Goal: Transaction & Acquisition: Obtain resource

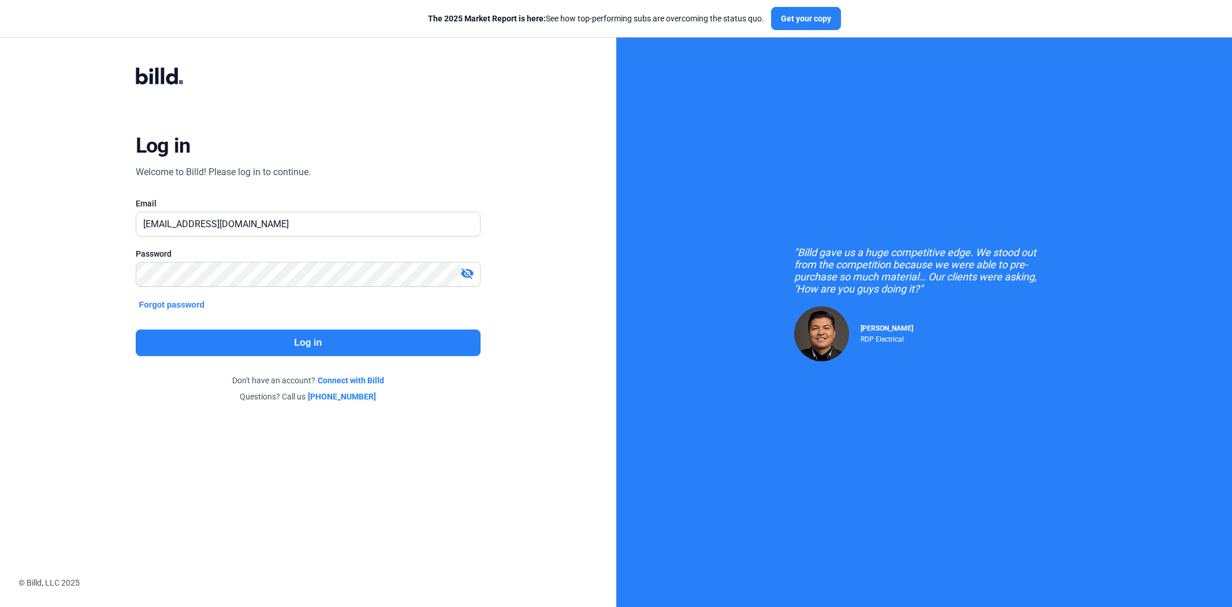
click at [240, 330] on button "Log in" at bounding box center [308, 342] width 345 height 27
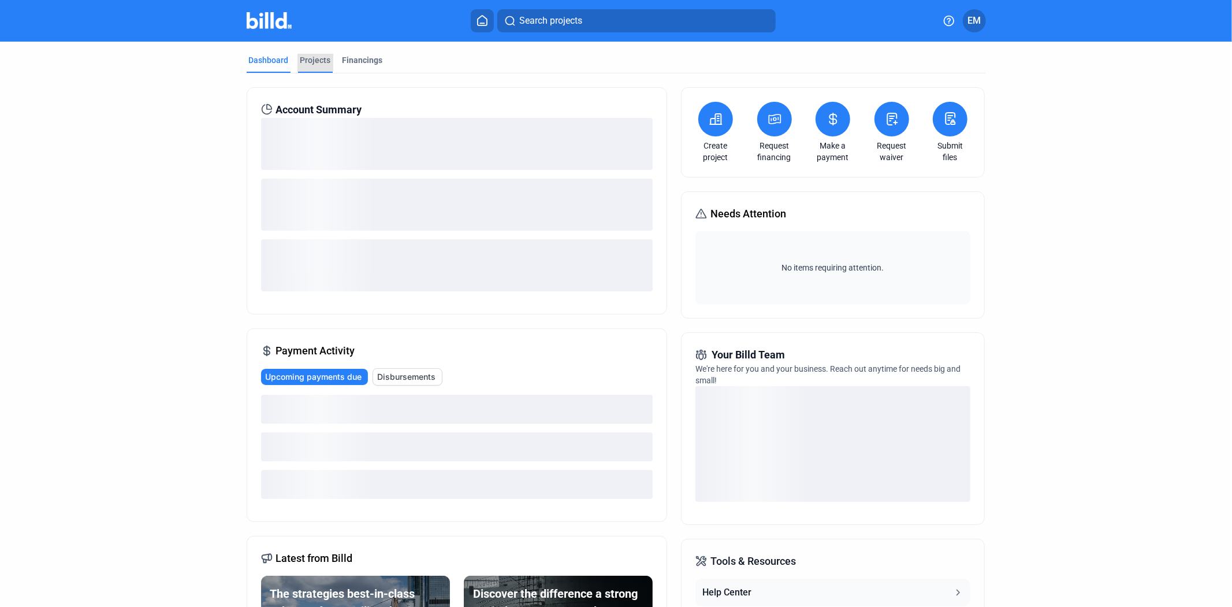
click at [310, 61] on div "Projects" at bounding box center [315, 60] width 31 height 12
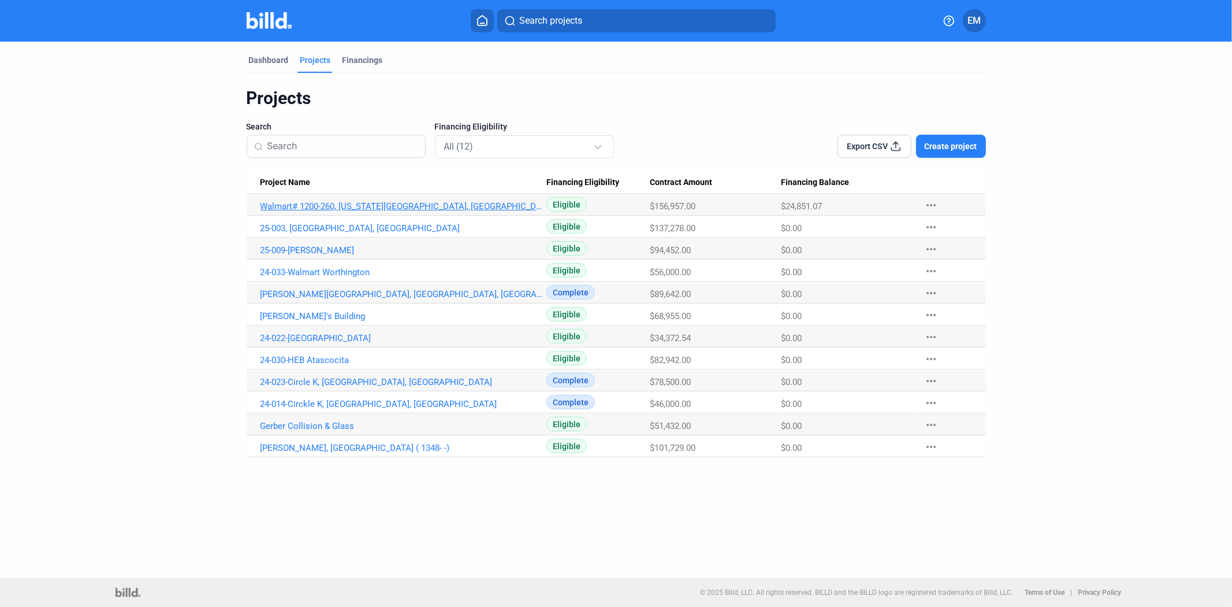
click at [384, 209] on link "Walmart# 1200-260, [US_STATE][GEOGRAPHIC_DATA], [GEOGRAPHIC_DATA]" at bounding box center [404, 206] width 287 height 10
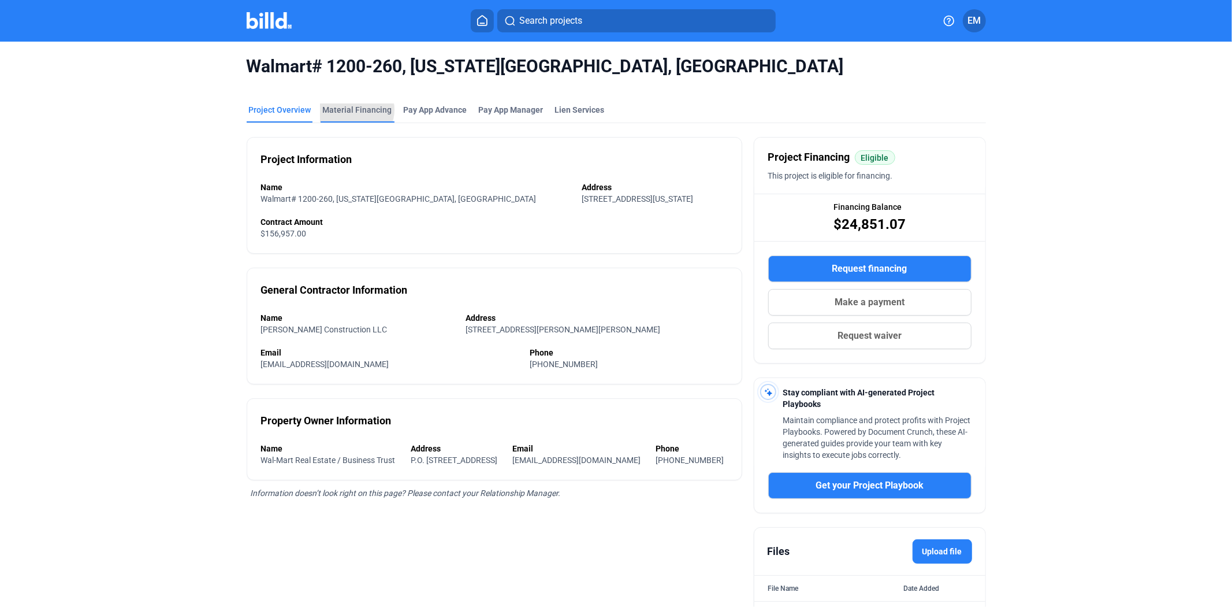
click at [347, 110] on div "Material Financing" at bounding box center [357, 110] width 69 height 12
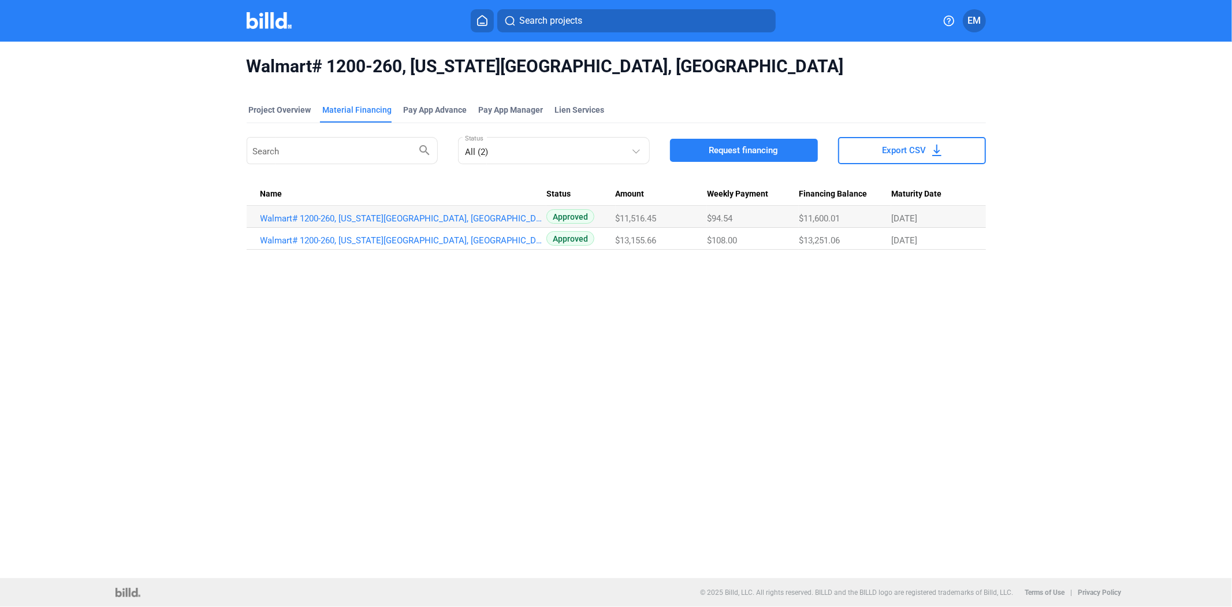
click at [724, 151] on span "Request financing" at bounding box center [743, 150] width 69 height 12
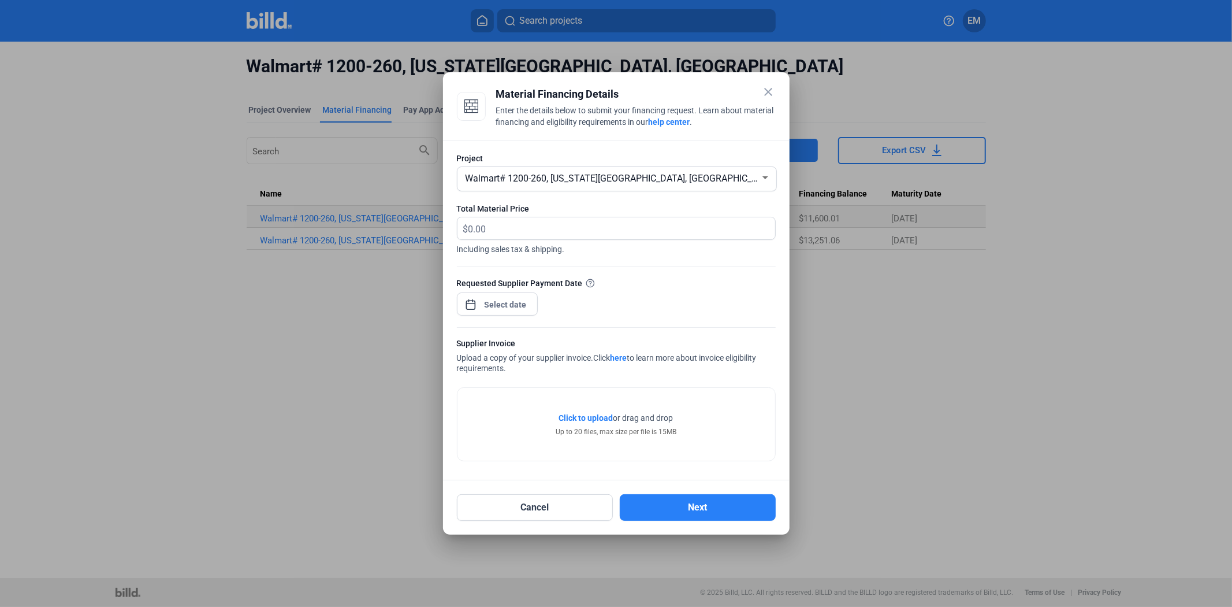
click at [631, 177] on span "Walmart# 1200-260, [US_STATE][GEOGRAPHIC_DATA], [GEOGRAPHIC_DATA]" at bounding box center [621, 178] width 311 height 11
click at [623, 180] on span "Walmart# 1200-260, [US_STATE][GEOGRAPHIC_DATA], [GEOGRAPHIC_DATA]" at bounding box center [618, 177] width 311 height 11
click at [538, 226] on input "text" at bounding box center [621, 228] width 307 height 23
type input "845.58"
click at [505, 300] on div "close Material Financing Details Enter the details below to submit your financi…" at bounding box center [616, 303] width 1232 height 607
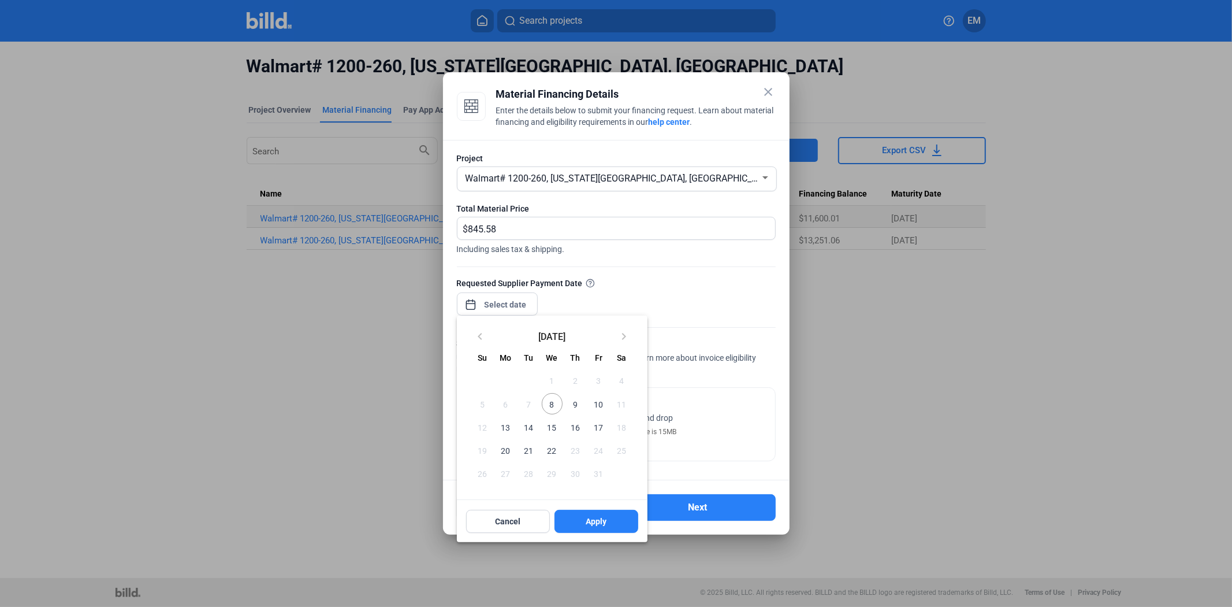
click at [597, 403] on span "10" at bounding box center [598, 403] width 21 height 21
click at [612, 515] on button "Apply" at bounding box center [597, 520] width 84 height 23
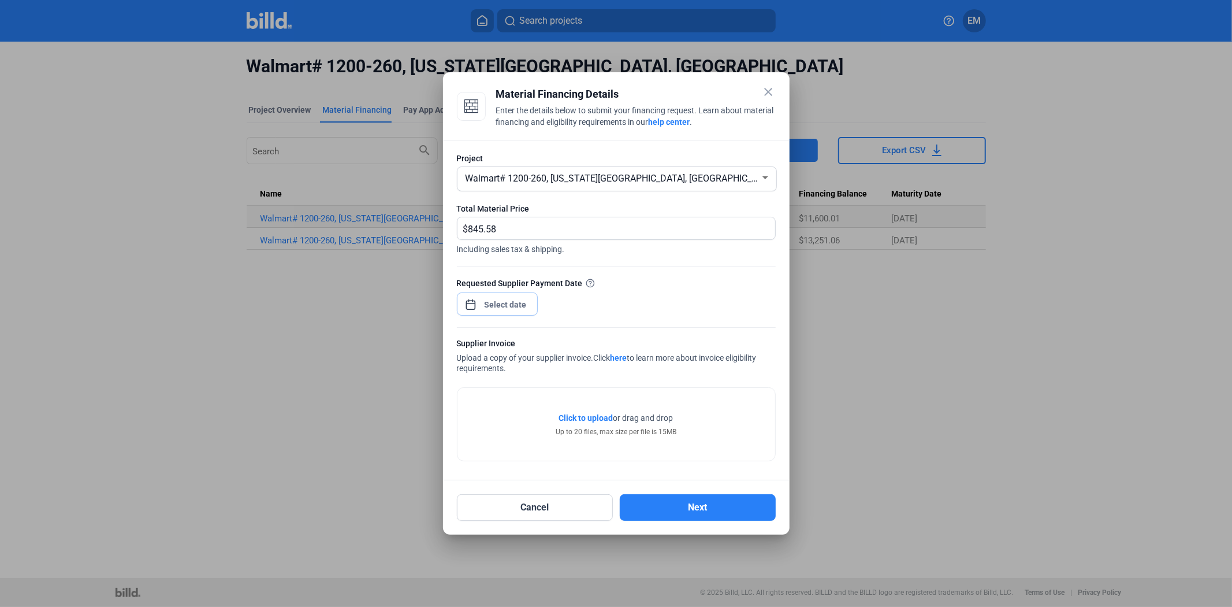
type input "[DATE]"
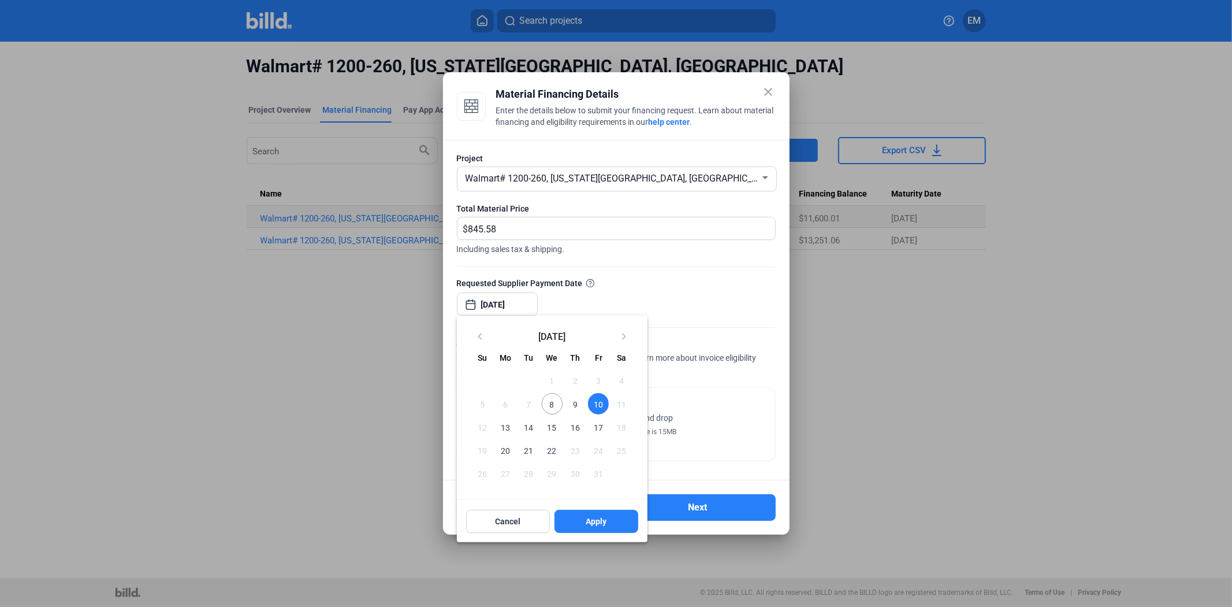
click at [594, 408] on span "10" at bounding box center [598, 403] width 21 height 21
click at [597, 405] on span "10" at bounding box center [598, 403] width 21 height 21
click at [578, 405] on span "9" at bounding box center [575, 403] width 21 height 21
click at [575, 518] on button "Apply" at bounding box center [597, 520] width 84 height 23
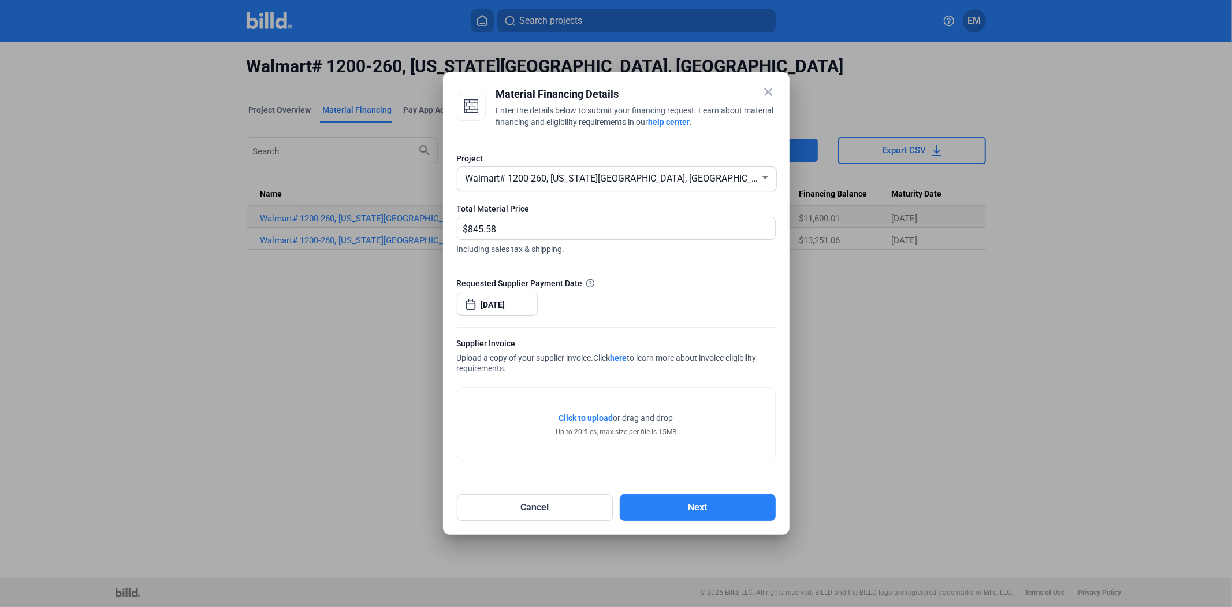
click at [573, 419] on span "Click to upload" at bounding box center [586, 417] width 54 height 9
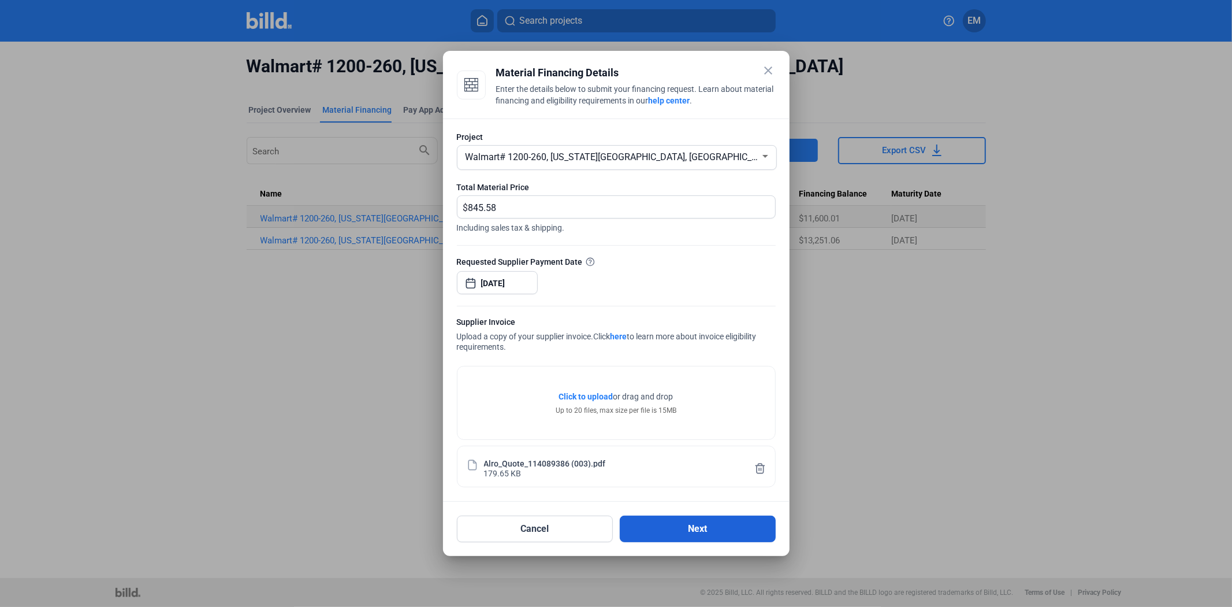
click at [662, 538] on button "Next" at bounding box center [698, 528] width 156 height 27
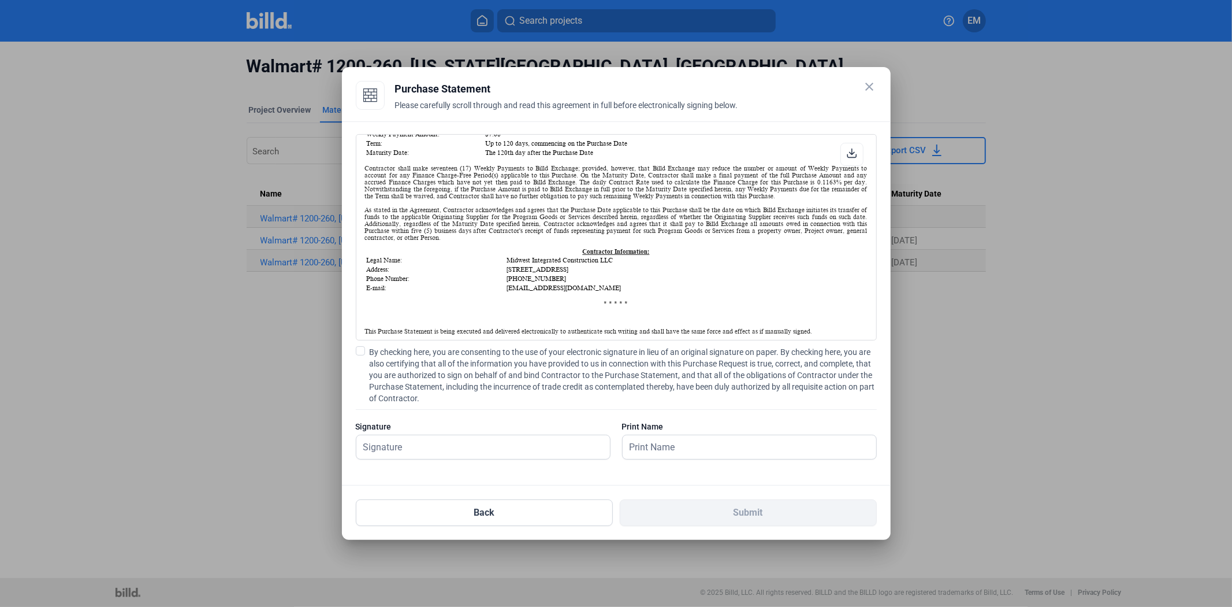
scroll to position [198, 0]
click at [453, 456] on input "text" at bounding box center [483, 447] width 254 height 24
type input "[PERSON_NAME] [PERSON_NAME]"
click at [499, 451] on input "[PERSON_NAME] [PERSON_NAME]" at bounding box center [483, 447] width 254 height 24
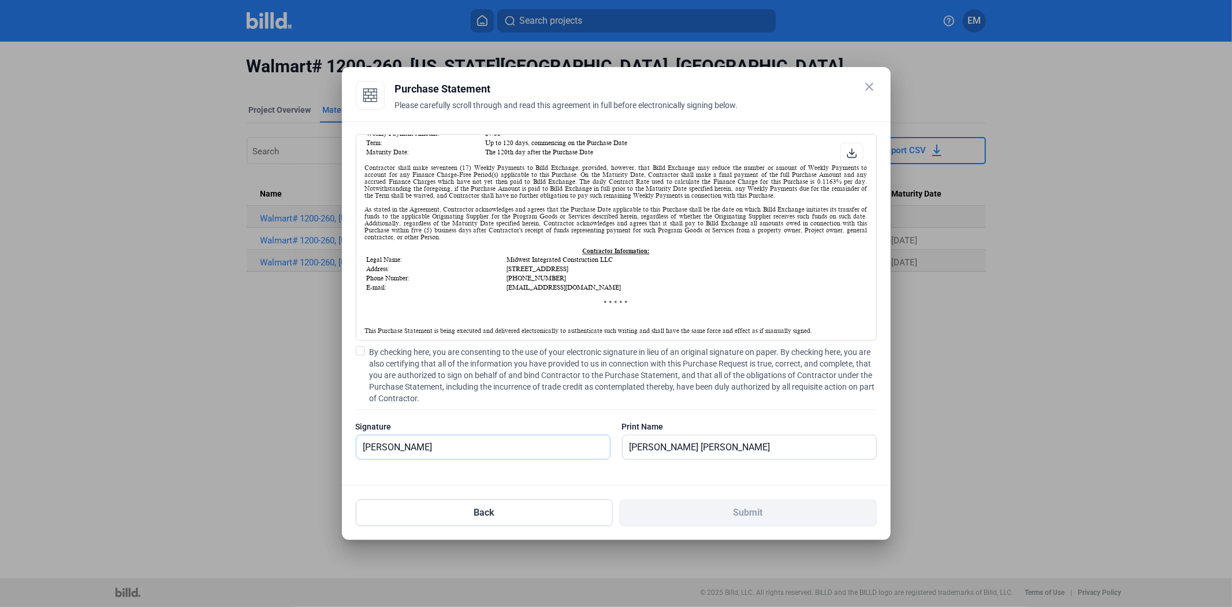
type input "[PERSON_NAME]"
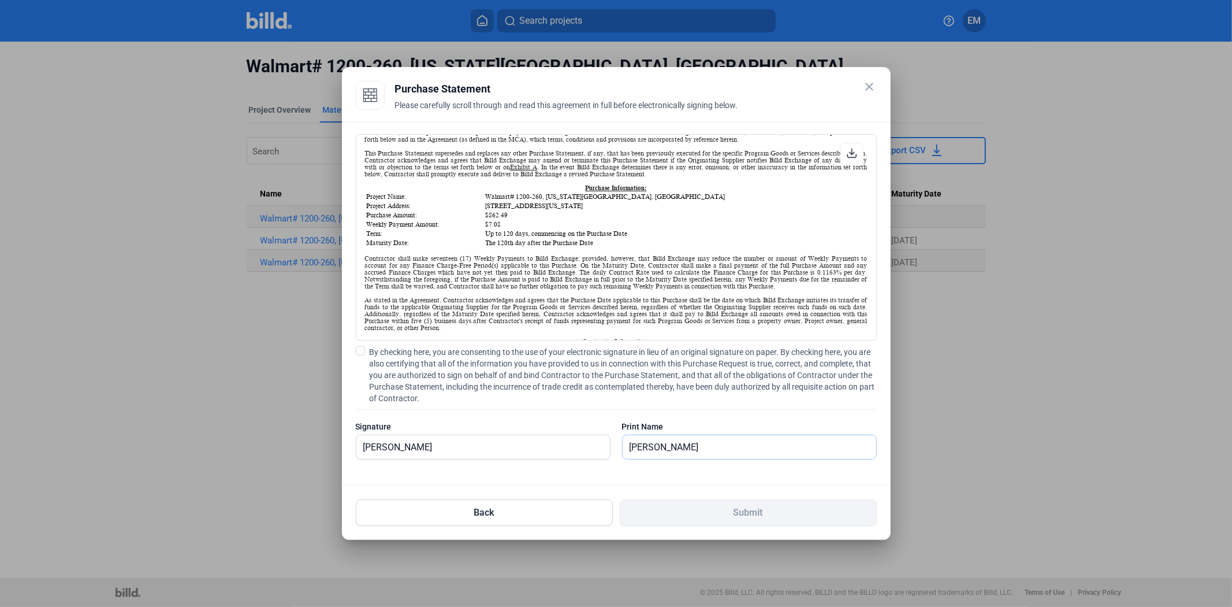
scroll to position [106, 0]
type input "[PERSON_NAME]"
click at [658, 467] on div at bounding box center [749, 465] width 255 height 12
click at [755, 449] on input "[PERSON_NAME]" at bounding box center [750, 447] width 254 height 24
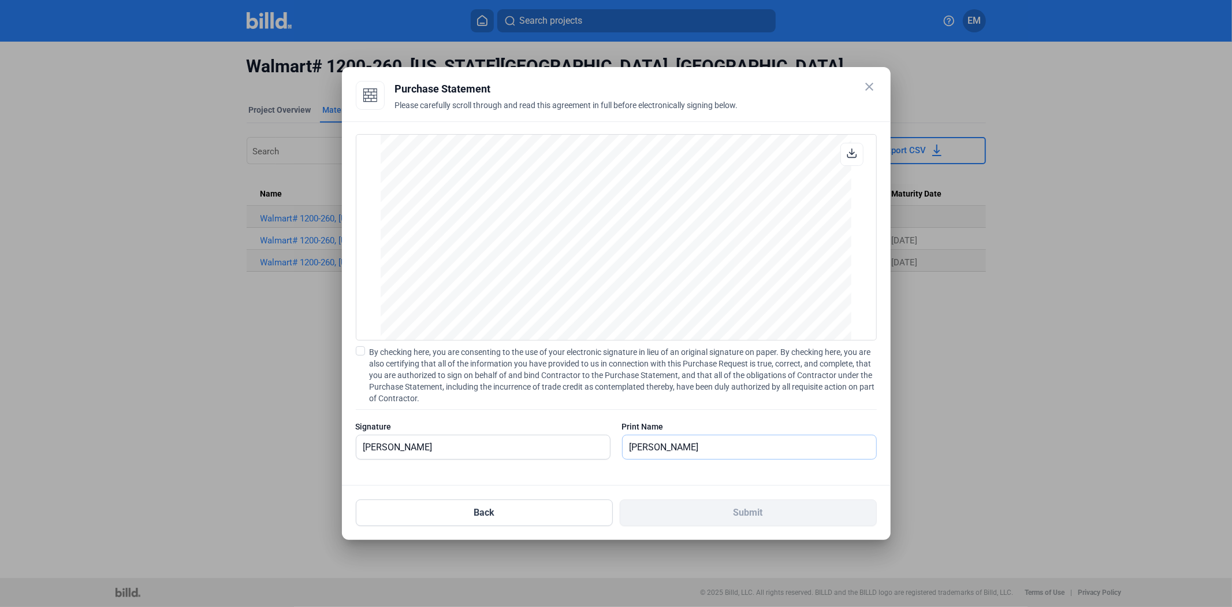
scroll to position [953, 0]
click at [868, 460] on div at bounding box center [749, 465] width 255 height 12
click at [370, 350] on span "By checking here, you are consenting to the use of your electronic signature in…" at bounding box center [623, 375] width 507 height 58
click at [0, 0] on input "By checking here, you are consenting to the use of your electronic signature in…" at bounding box center [0, 0] width 0 height 0
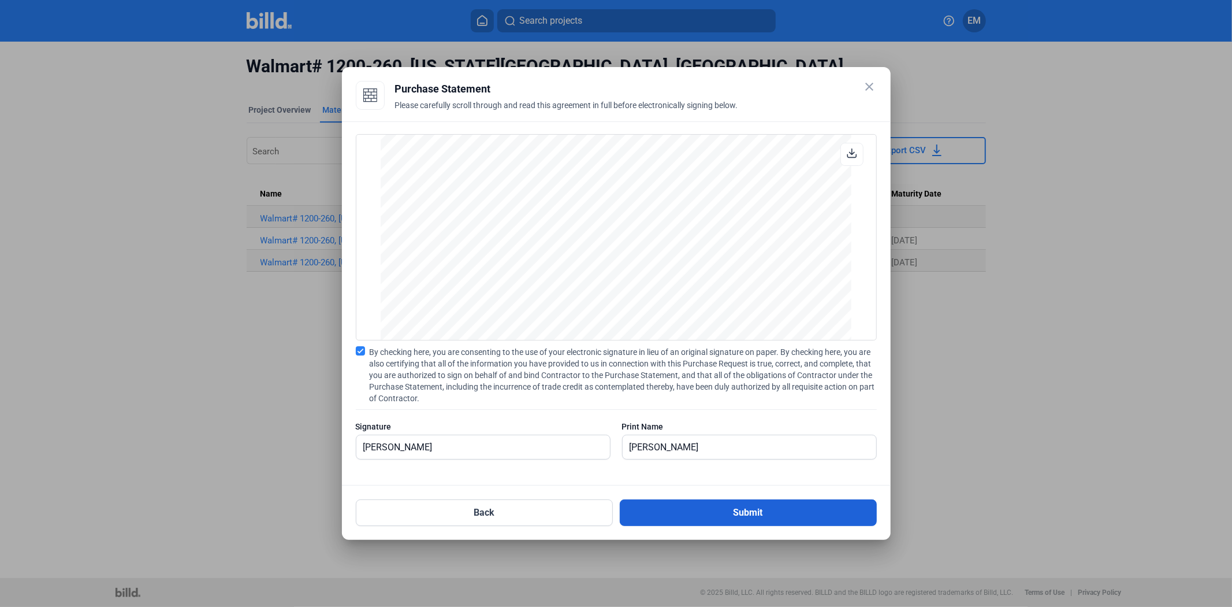
click at [744, 510] on button "Submit" at bounding box center [748, 512] width 257 height 27
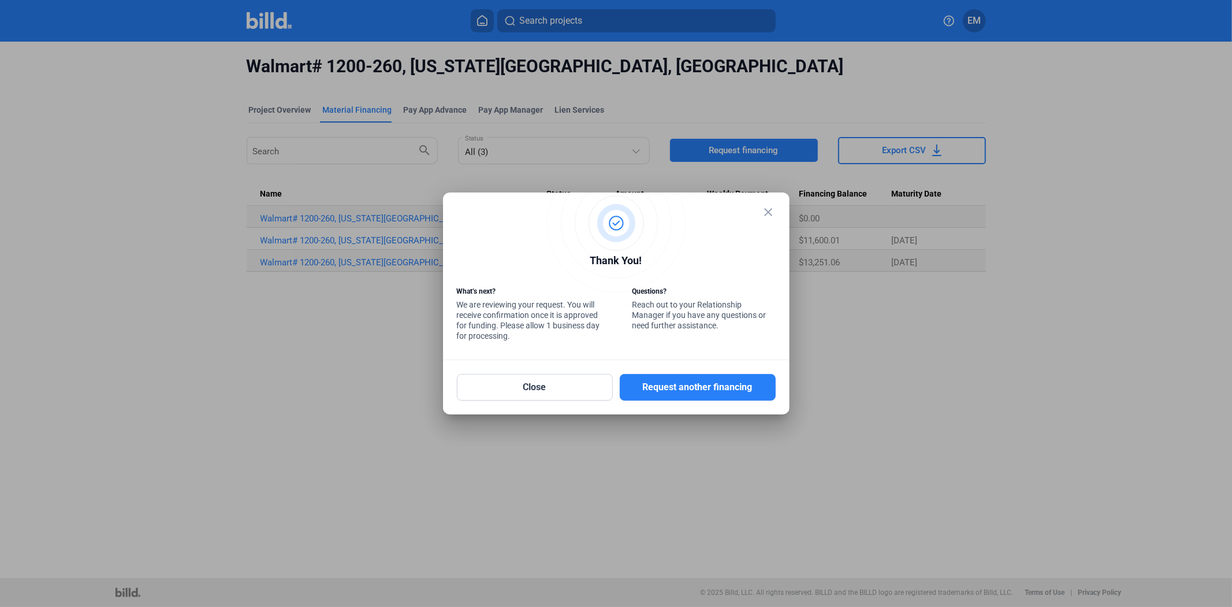
click at [769, 214] on mat-icon "close" at bounding box center [769, 212] width 14 height 14
